Goal: Information Seeking & Learning: Learn about a topic

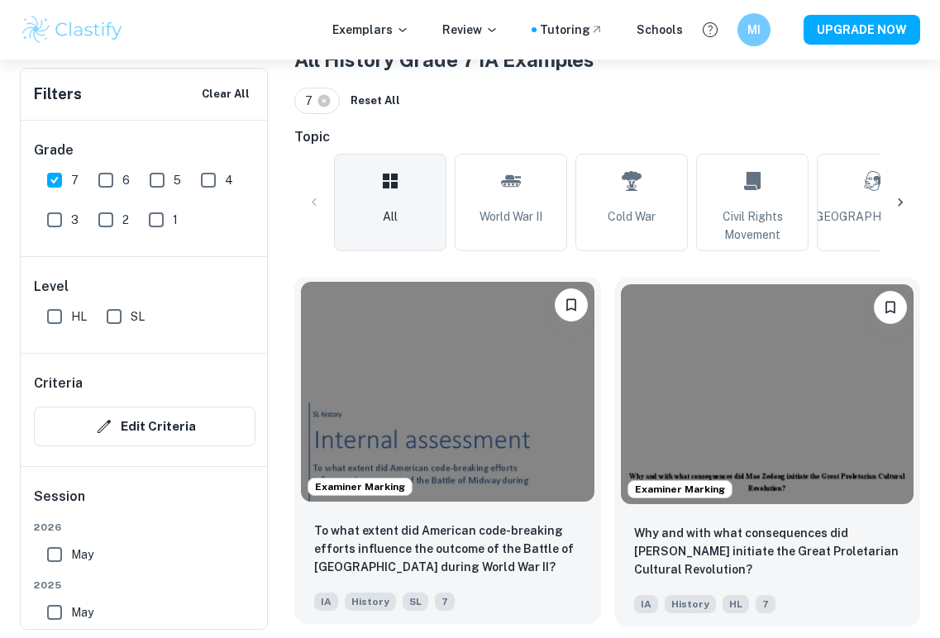
scroll to position [405, 0]
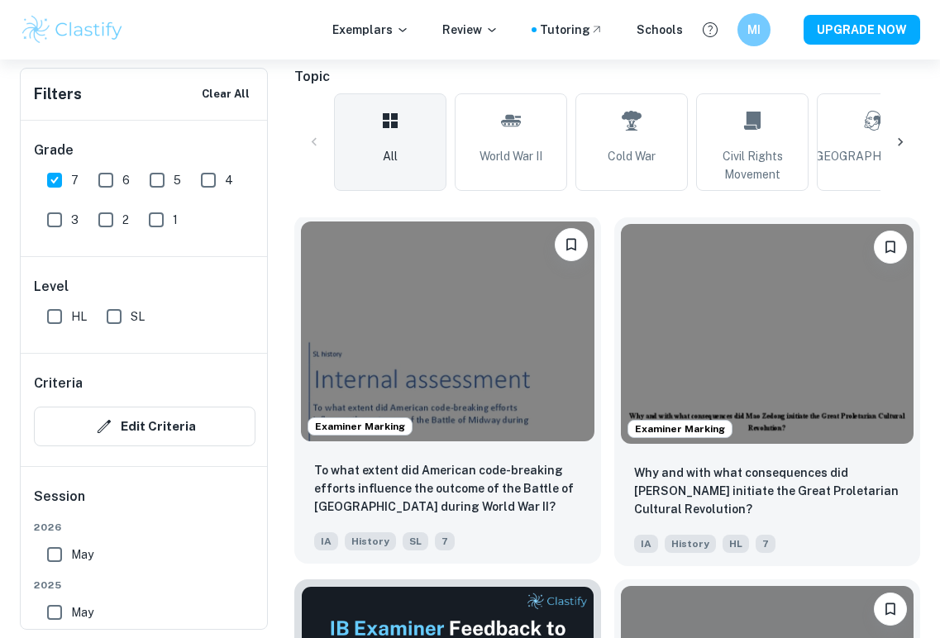
click at [429, 370] on img at bounding box center [447, 331] width 293 height 220
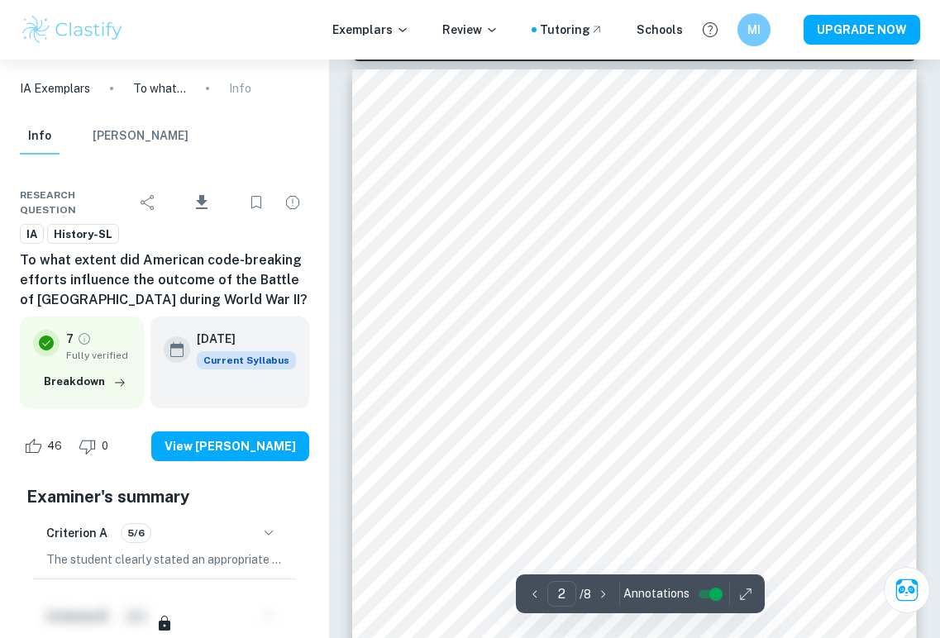
scroll to position [860, 0]
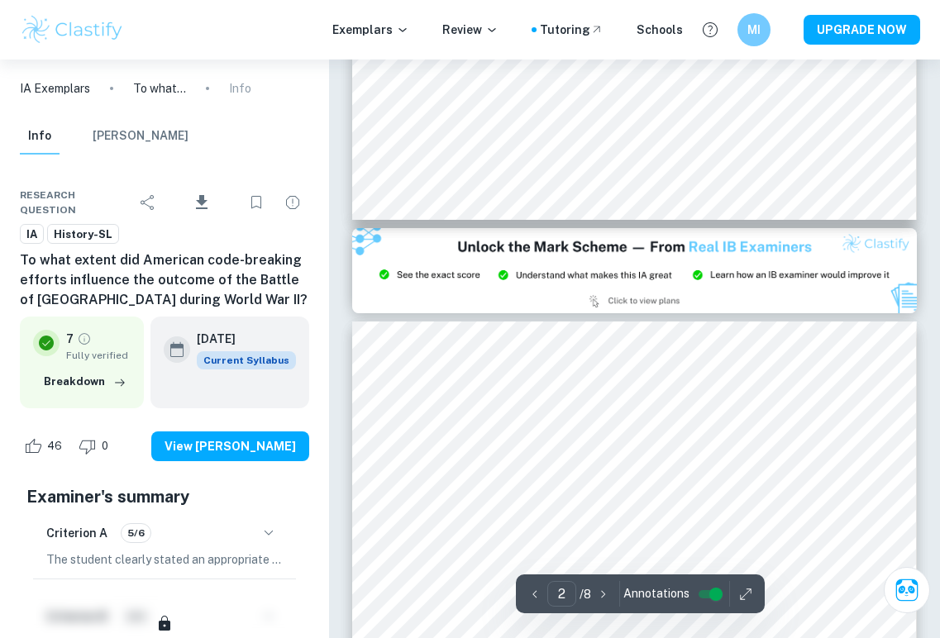
type input "3"
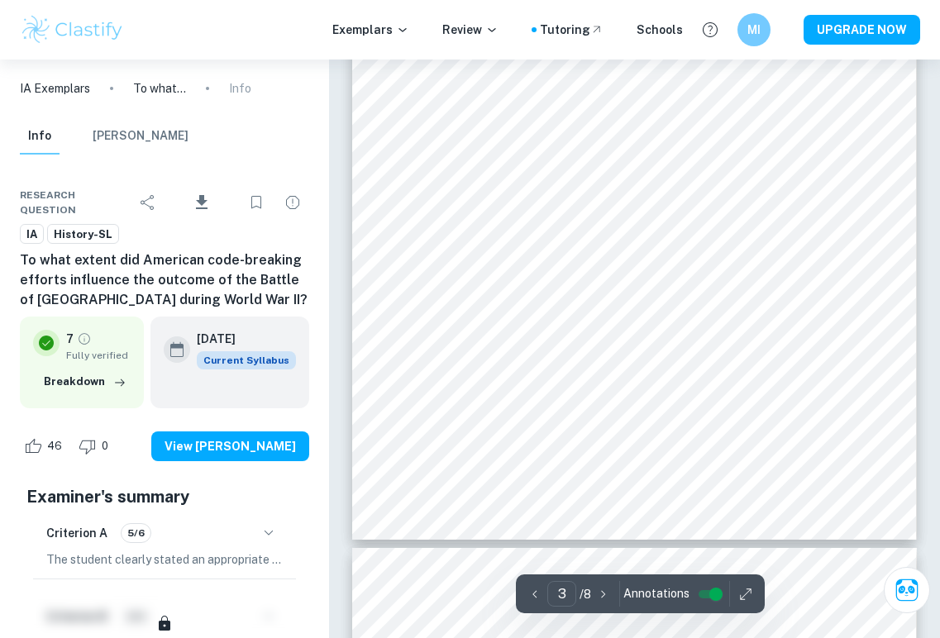
scroll to position [2130, 0]
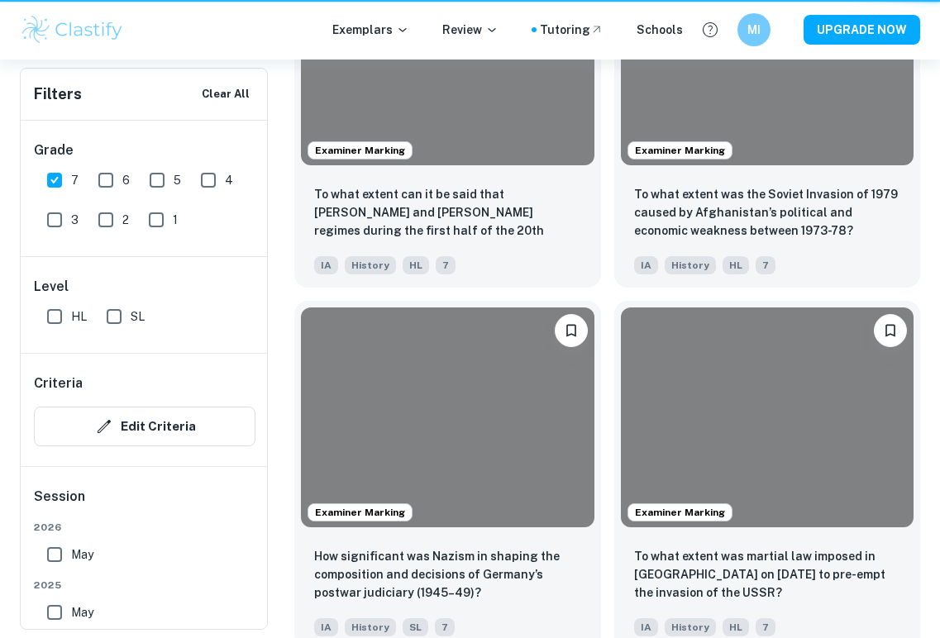
scroll to position [405, 0]
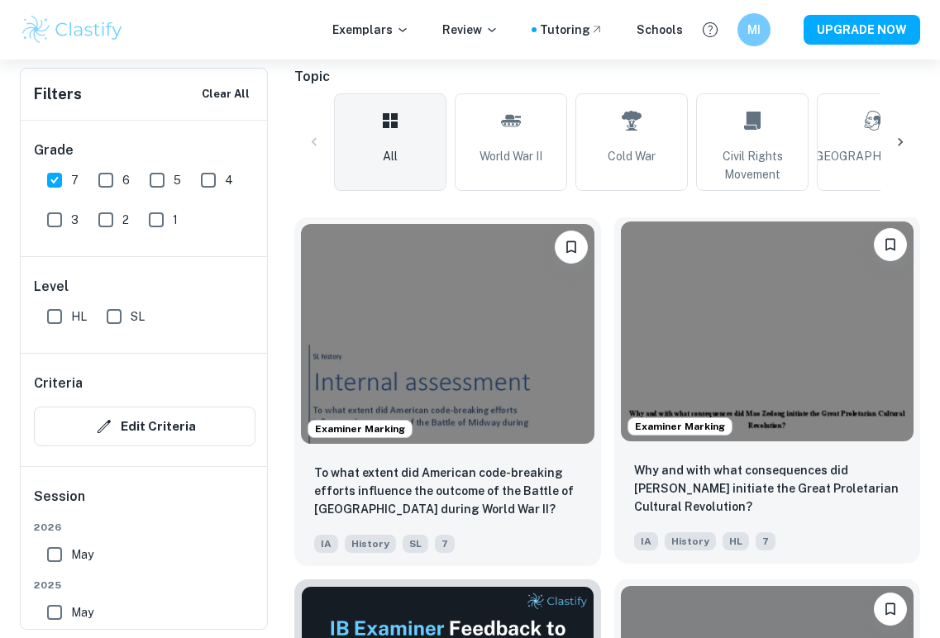
click at [788, 421] on img at bounding box center [767, 331] width 293 height 220
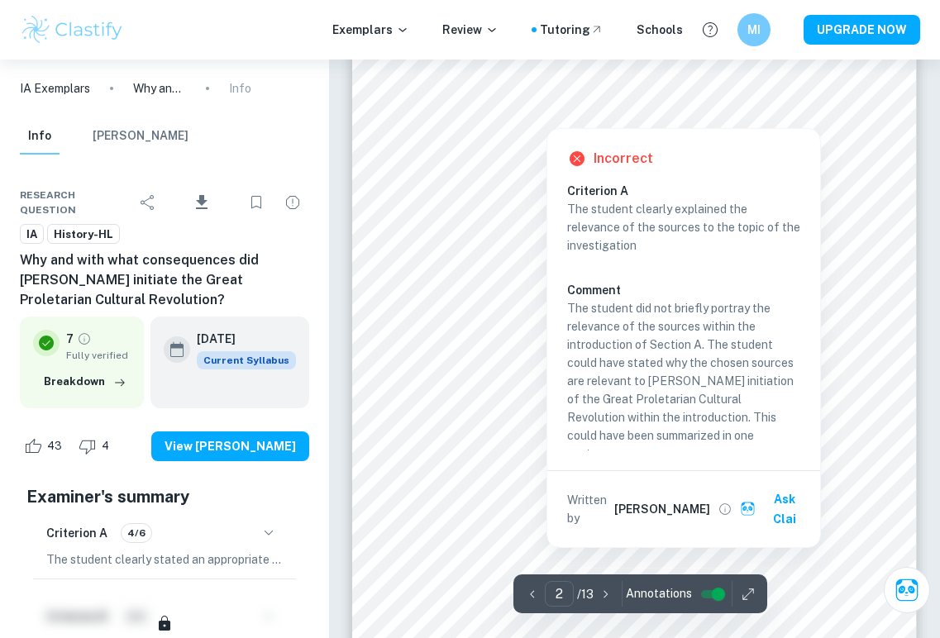
scroll to position [871, 0]
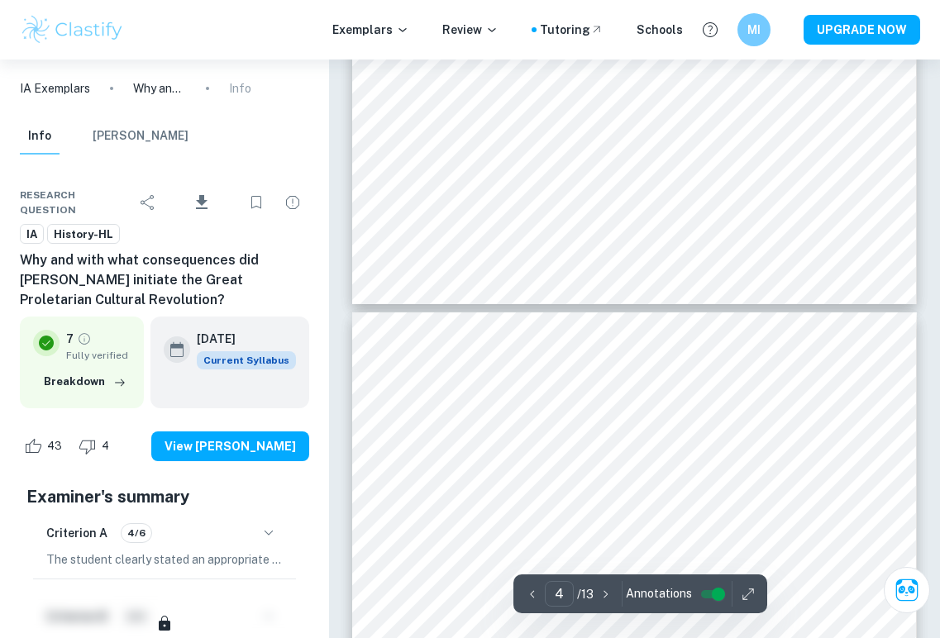
type input "5"
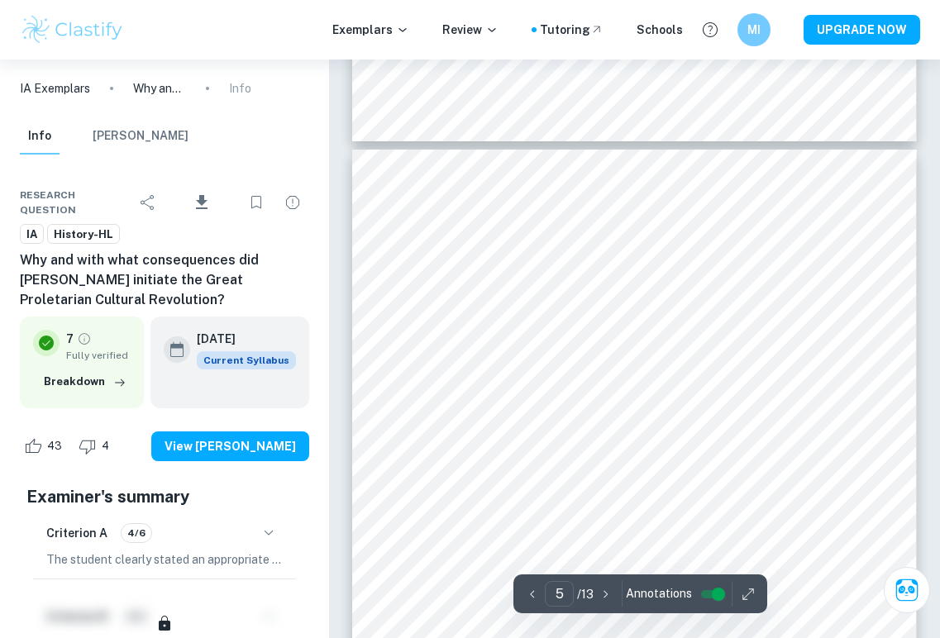
scroll to position [3062, 0]
